Goal: Information Seeking & Learning: Check status

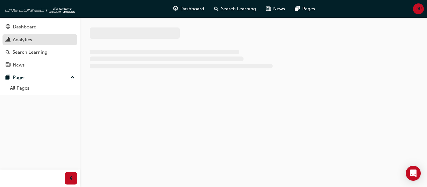
click at [28, 39] on div "Analytics" at bounding box center [22, 39] width 19 height 7
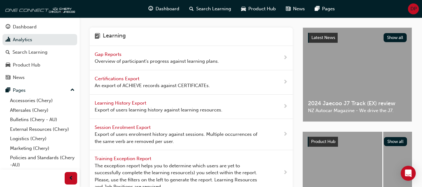
click at [121, 52] on span "Gap Reports" at bounding box center [109, 55] width 28 height 6
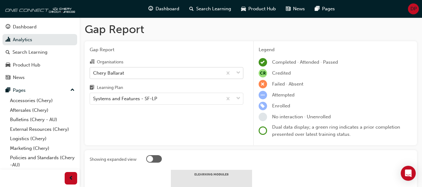
click at [139, 76] on div "Chery Ballarat" at bounding box center [156, 73] width 133 height 11
click at [94, 75] on input "Organisations Chery Ballarat" at bounding box center [93, 72] width 1 height 5
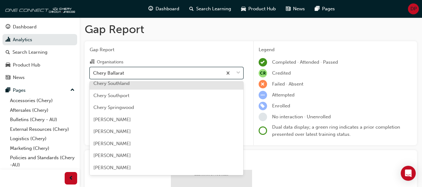
scroll to position [1032, 0]
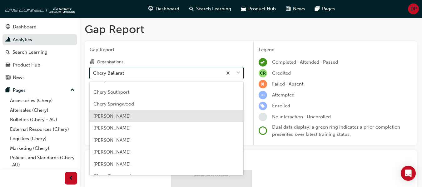
click at [139, 117] on div "[PERSON_NAME]" at bounding box center [167, 116] width 154 height 12
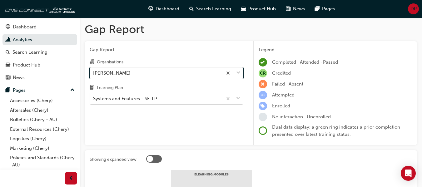
click at [134, 101] on div "Gap Report Organisations option [PERSON_NAME], selected. 0 results available. S…" at bounding box center [167, 93] width 164 height 104
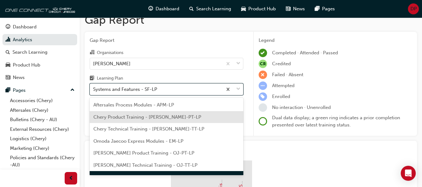
click at [143, 119] on span "Chery Product Training - [PERSON_NAME]-PT-LP" at bounding box center [147, 117] width 108 height 6
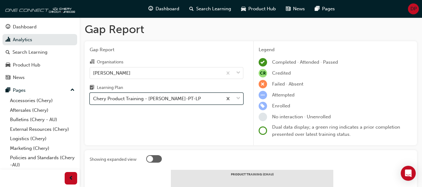
click at [164, 99] on div "Chery Product Training - [PERSON_NAME]-PT-LP" at bounding box center [147, 98] width 108 height 7
click at [94, 99] on input "Learning Plan option Chery Product Training - [PERSON_NAME]-PT-LP, selected. 0 …" at bounding box center [93, 98] width 1 height 5
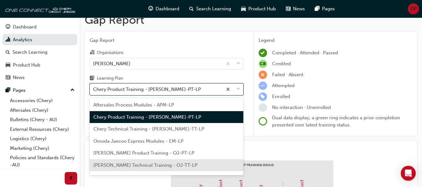
scroll to position [9, 0]
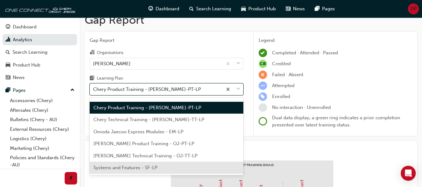
click at [165, 168] on div "Systems and Features - SF-LP" at bounding box center [167, 168] width 154 height 12
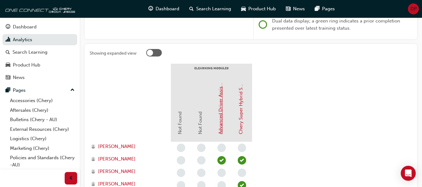
scroll to position [103, 0]
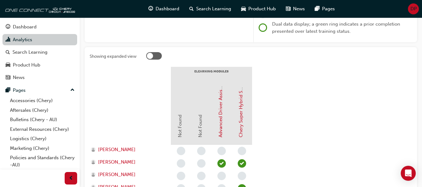
click at [39, 41] on link "Analytics" at bounding box center [40, 40] width 75 height 12
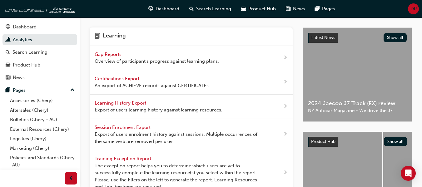
click at [121, 54] on span "Gap Reports" at bounding box center [109, 55] width 28 height 6
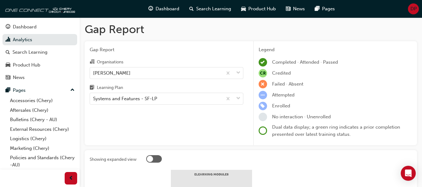
click at [145, 92] on div "Learning Plan" at bounding box center [167, 88] width 154 height 9
click at [94, 96] on input "Learning Plan Systems and Features - SF-LP" at bounding box center [93, 98] width 1 height 5
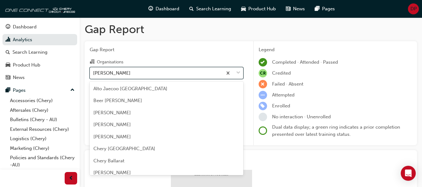
click at [142, 76] on div "[PERSON_NAME]" at bounding box center [156, 73] width 133 height 11
click at [94, 75] on input "Organisations option [PERSON_NAME] focused, 89 of 154. 154 results available. U…" at bounding box center [93, 72] width 1 height 5
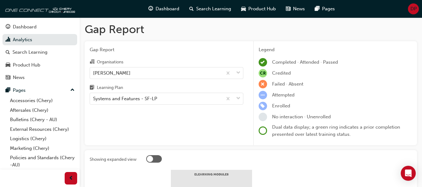
click at [129, 72] on div "[PERSON_NAME]" at bounding box center [156, 73] width 133 height 11
click at [94, 72] on input "Organisations [PERSON_NAME]" at bounding box center [93, 72] width 1 height 5
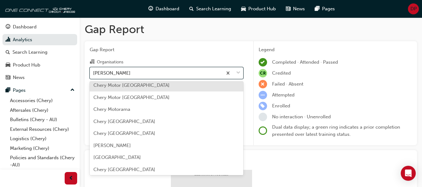
scroll to position [702, 0]
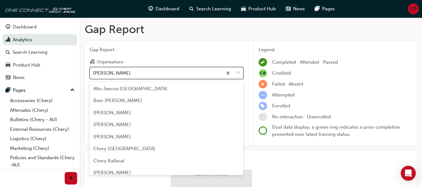
click at [172, 73] on div "[PERSON_NAME]" at bounding box center [156, 73] width 133 height 11
click at [94, 73] on input "Organisations option [PERSON_NAME] focused, 89 of 154. 154 results available. U…" at bounding box center [93, 72] width 1 height 5
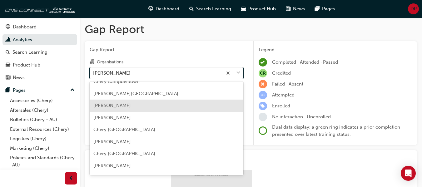
scroll to position [201, 0]
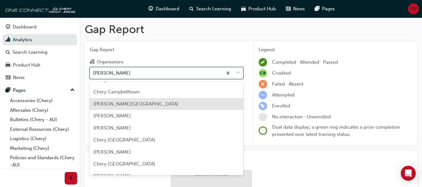
click at [149, 105] on div "[PERSON_NAME][GEOGRAPHIC_DATA]" at bounding box center [167, 104] width 154 height 12
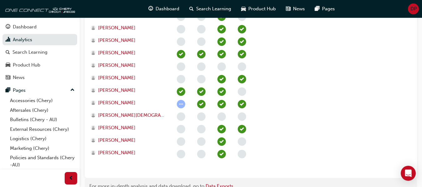
scroll to position [281, 0]
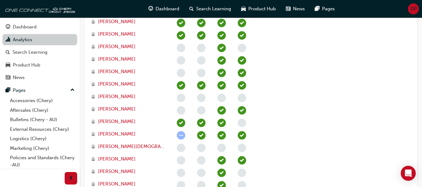
click at [38, 39] on link "Analytics" at bounding box center [40, 40] width 75 height 12
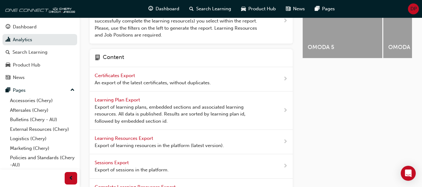
scroll to position [94, 0]
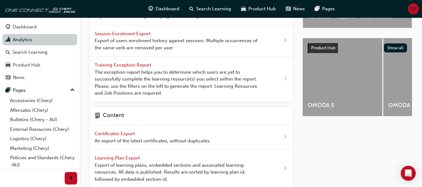
click at [36, 40] on link "Analytics" at bounding box center [40, 40] width 75 height 12
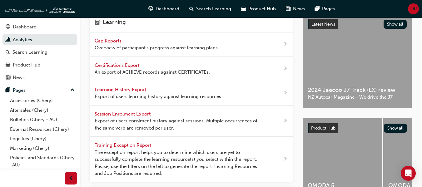
scroll to position [0, 0]
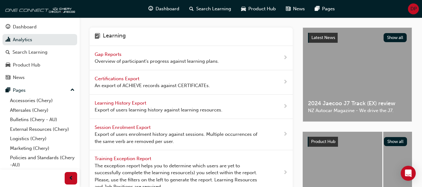
click at [114, 59] on span "Overview of participant's progress against learning plans." at bounding box center [157, 61] width 124 height 7
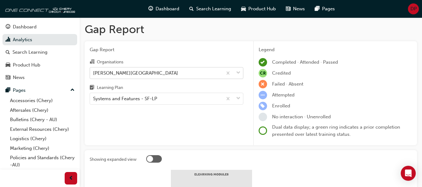
click at [131, 74] on div "[PERSON_NAME][GEOGRAPHIC_DATA]" at bounding box center [135, 72] width 85 height 7
click at [94, 74] on input "Organisations [PERSON_NAME][GEOGRAPHIC_DATA]" at bounding box center [93, 72] width 1 height 5
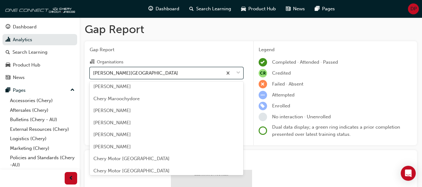
scroll to position [641, 0]
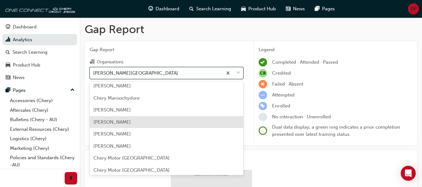
click at [129, 112] on div "[PERSON_NAME]" at bounding box center [167, 110] width 154 height 12
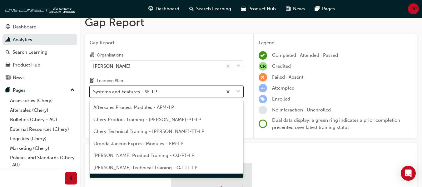
click at [131, 98] on div "Gap Report Organisations [PERSON_NAME] Learning Plan option Systems and Feature…" at bounding box center [167, 86] width 164 height 104
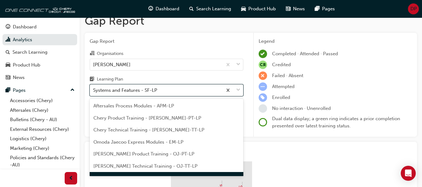
scroll to position [9, 0]
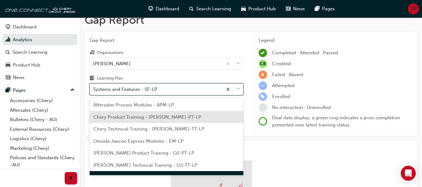
click at [165, 115] on span "Chery Product Training - [PERSON_NAME]-PT-LP" at bounding box center [147, 117] width 108 height 6
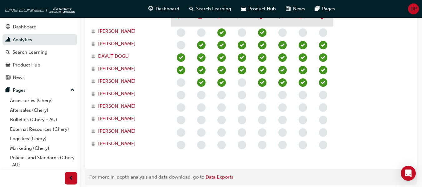
scroll to position [228, 0]
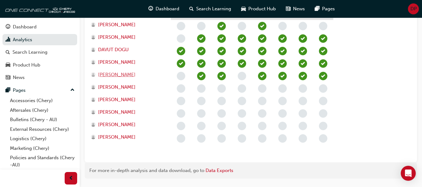
click at [113, 73] on span "[PERSON_NAME]" at bounding box center [117, 74] width 38 height 7
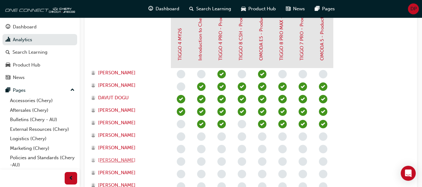
scroll to position [166, 0]
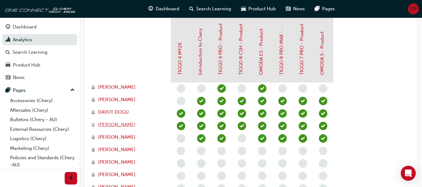
click at [120, 126] on span "[PERSON_NAME]" at bounding box center [117, 124] width 38 height 7
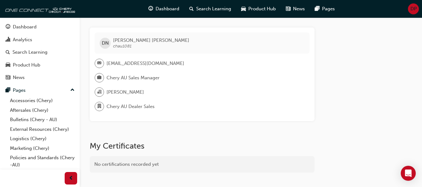
scroll to position [166, 0]
